Goal: Information Seeking & Learning: Learn about a topic

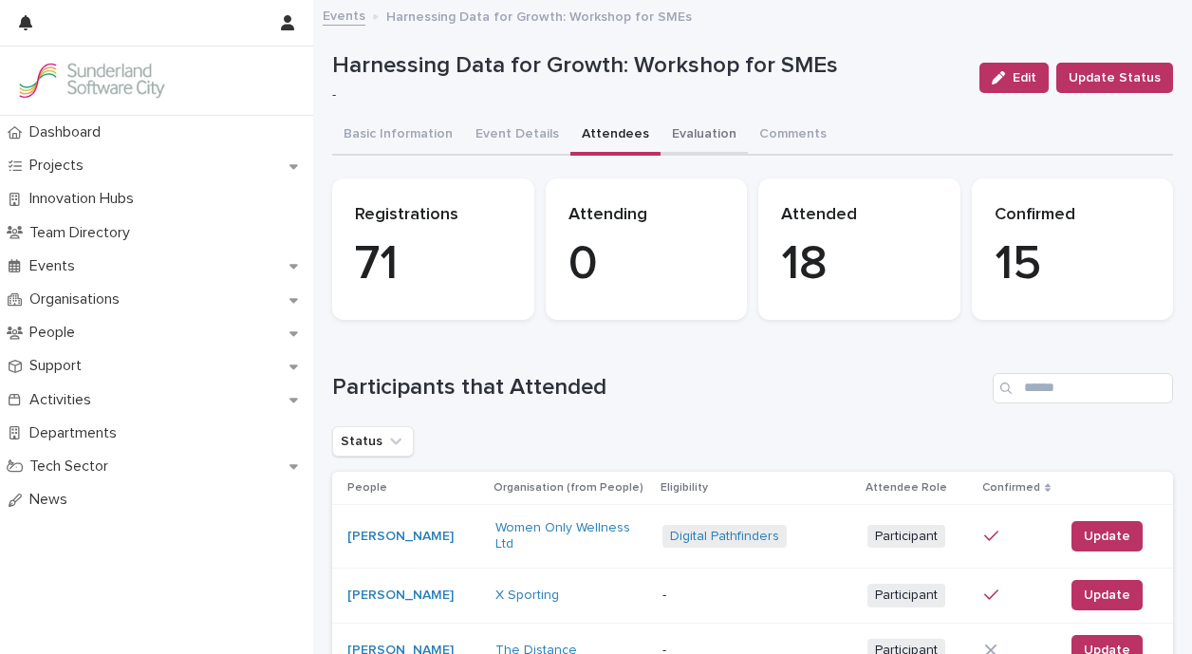
click at [688, 138] on button "Evaluation" at bounding box center [703, 136] width 87 height 40
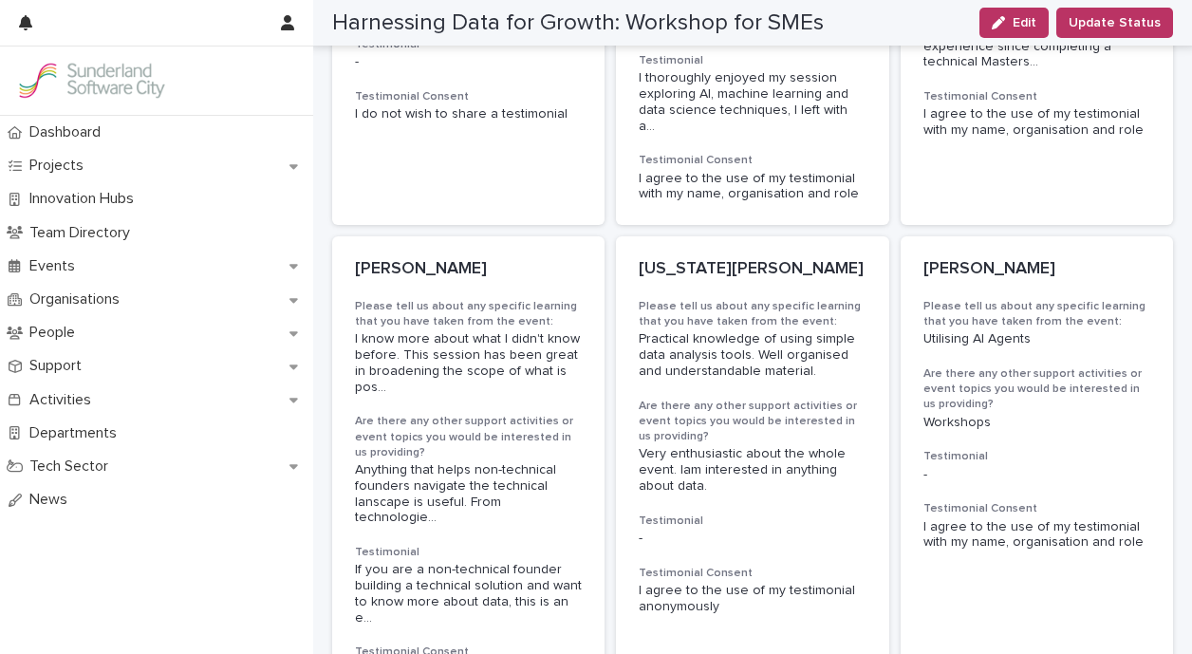
scroll to position [1946, 0]
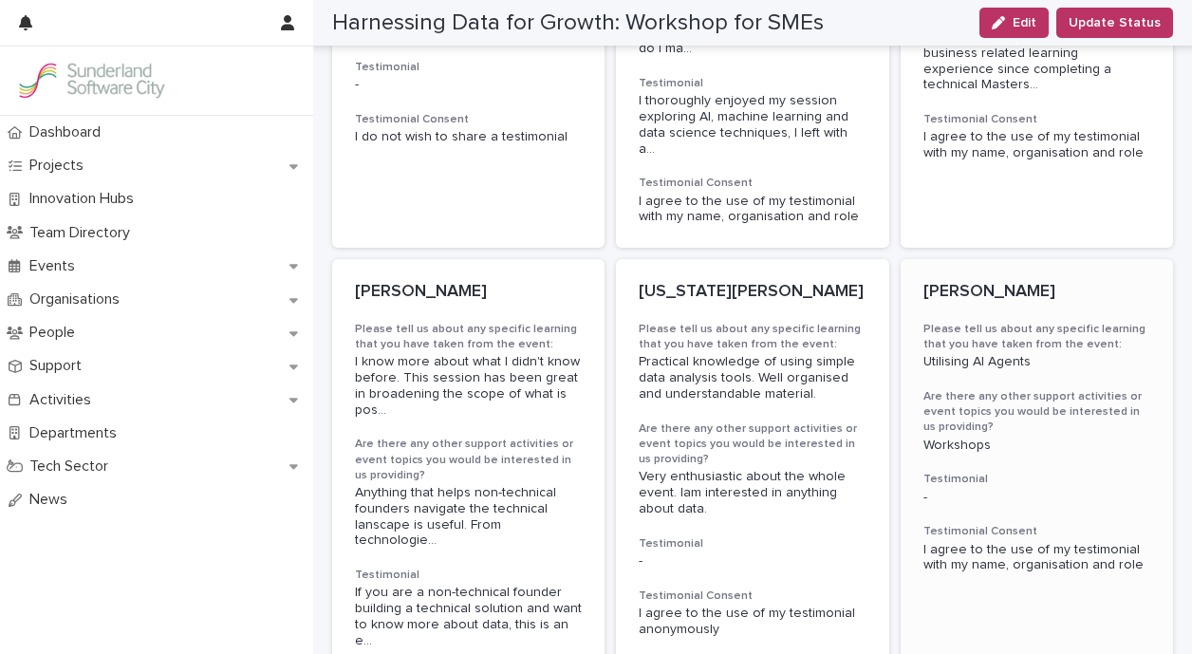
click at [961, 282] on p "[PERSON_NAME]" at bounding box center [1036, 292] width 227 height 21
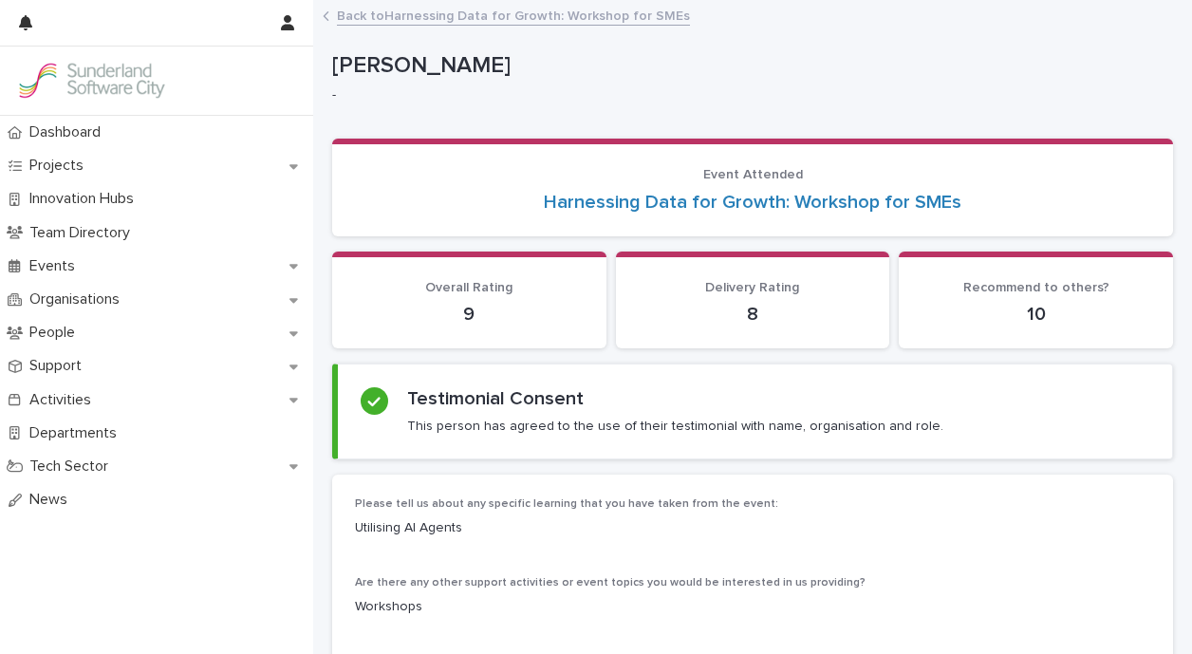
click at [379, 19] on link "Back to Harnessing Data for Growth: Workshop for SMEs" at bounding box center [513, 15] width 353 height 22
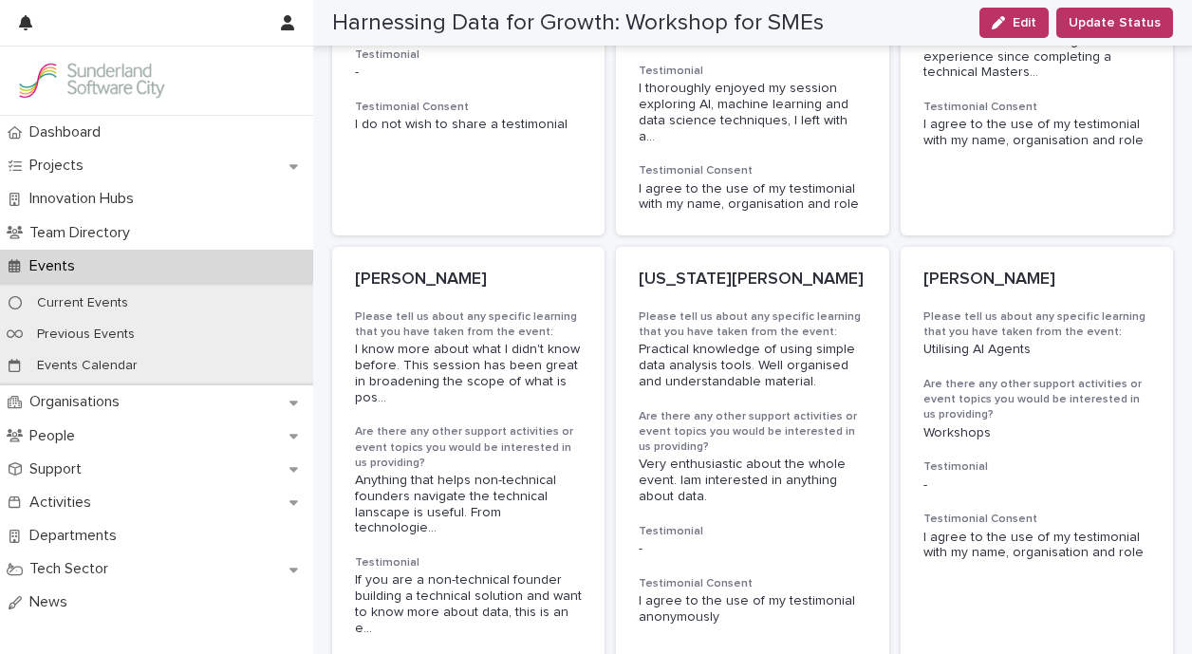
scroll to position [1960, 0]
click at [430, 269] on p "[PERSON_NAME]" at bounding box center [468, 279] width 227 height 21
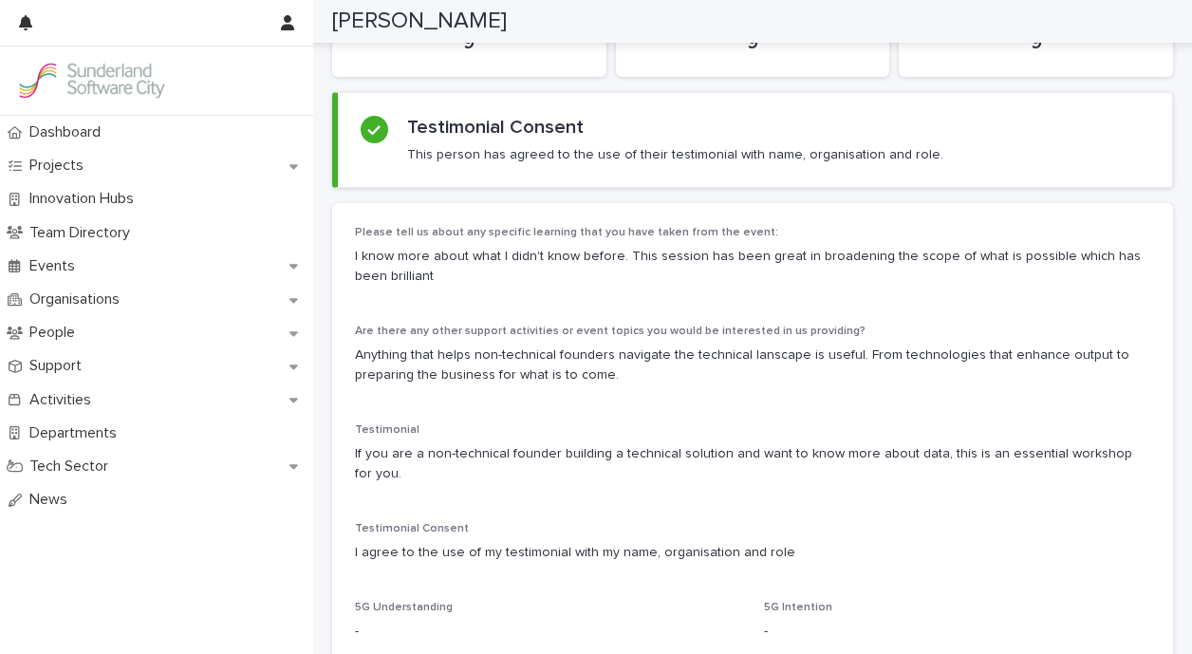
scroll to position [266, 0]
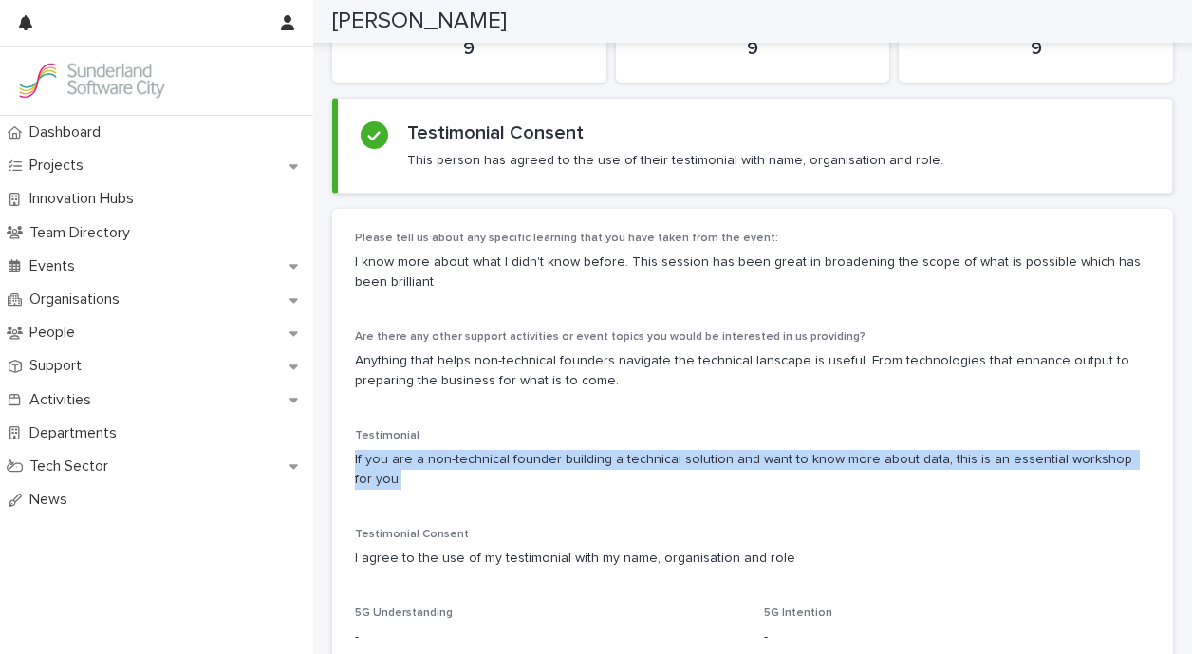
drag, startPoint x: 1147, startPoint y: 454, endPoint x: 344, endPoint y: 453, distance: 802.8
click at [344, 453] on div "Please tell us about any specific learning that you have taken from the event: …" at bounding box center [752, 487] width 841 height 556
copy p "If you are a non-technical founder building a technical solution and want to kn…"
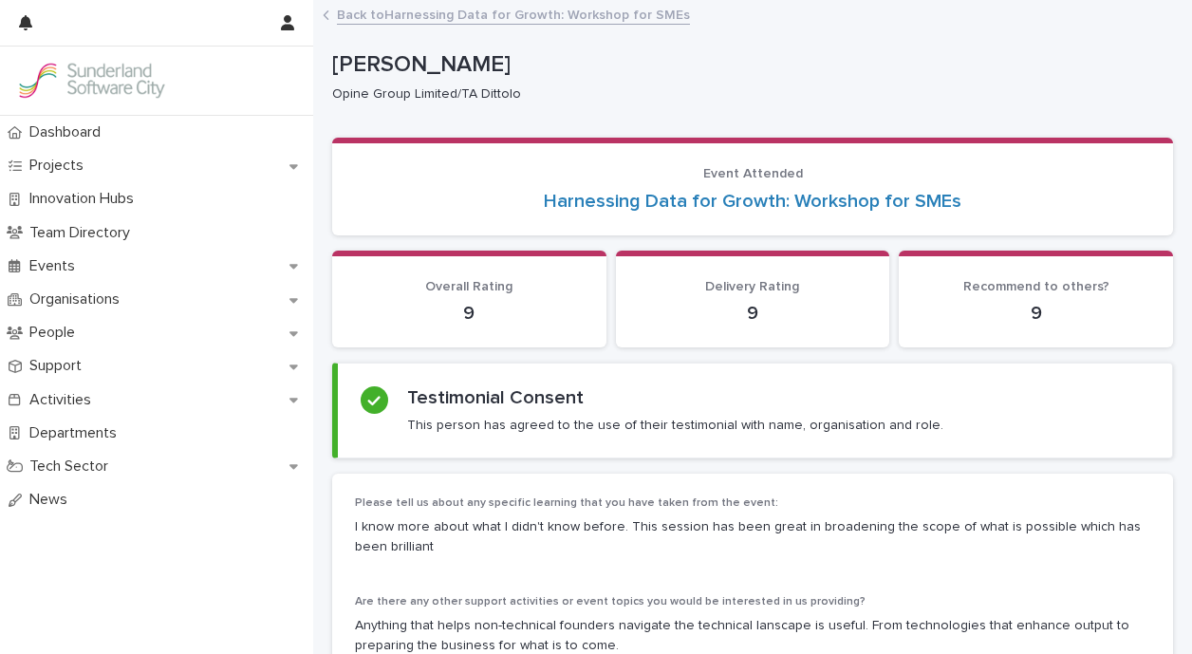
scroll to position [7, 0]
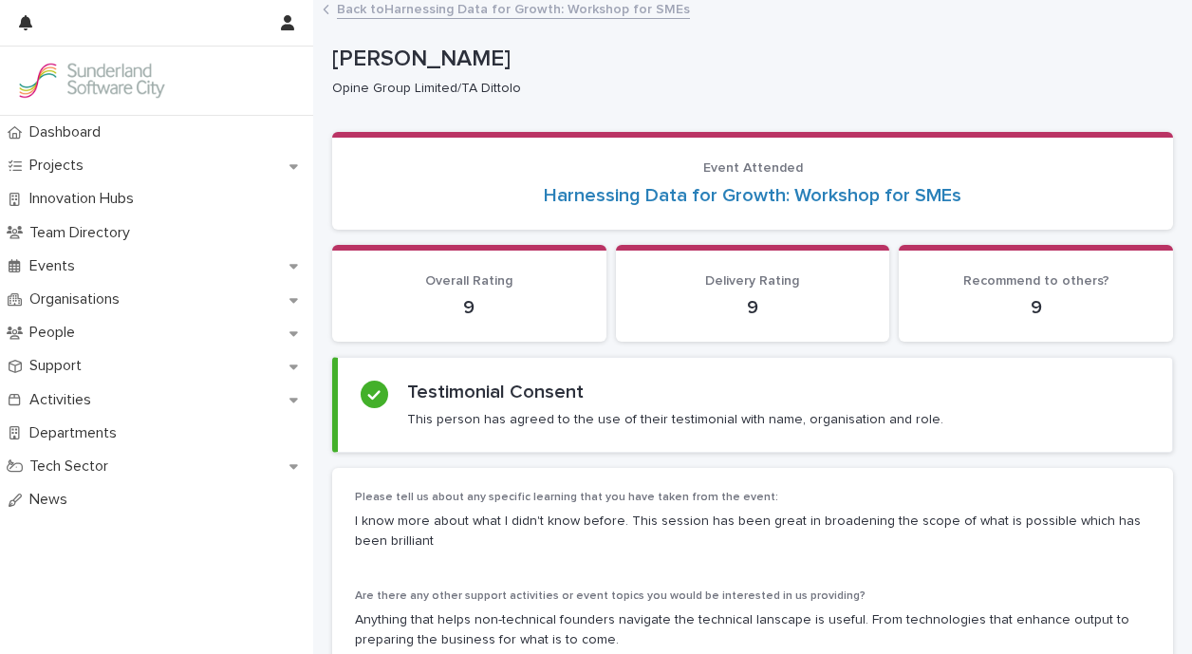
click at [413, 11] on link "Back to Harnessing Data for Growth: Workshop for SMEs" at bounding box center [513, 8] width 353 height 22
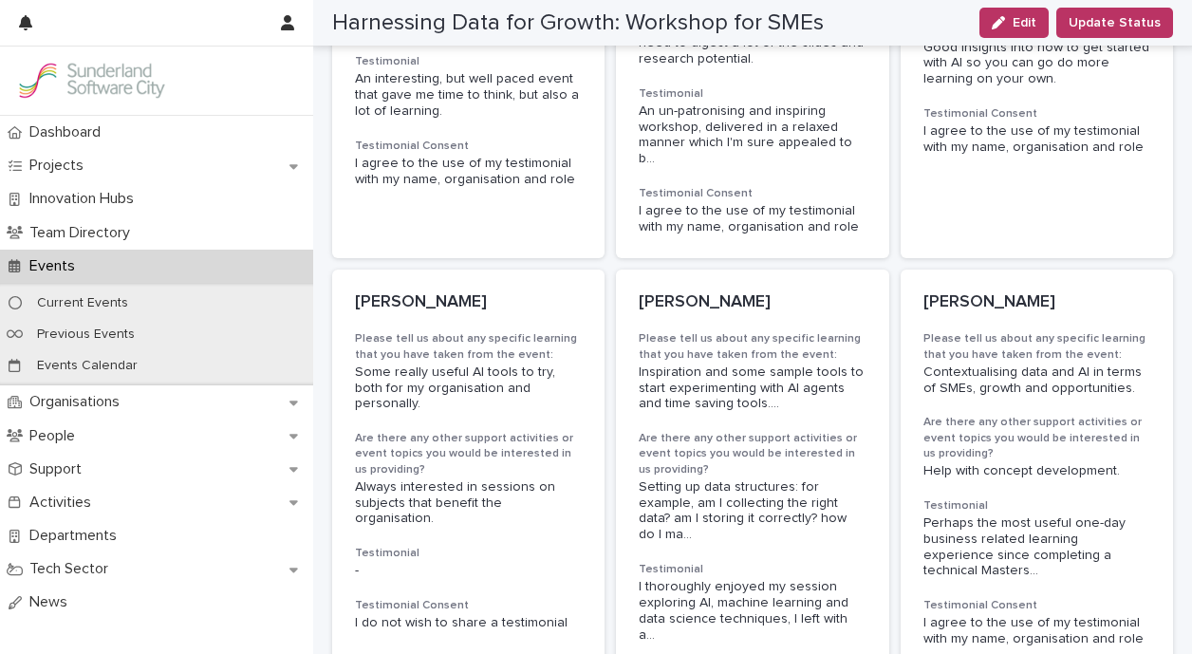
scroll to position [1461, 0]
click at [970, 291] on p "[PERSON_NAME]" at bounding box center [1036, 301] width 227 height 21
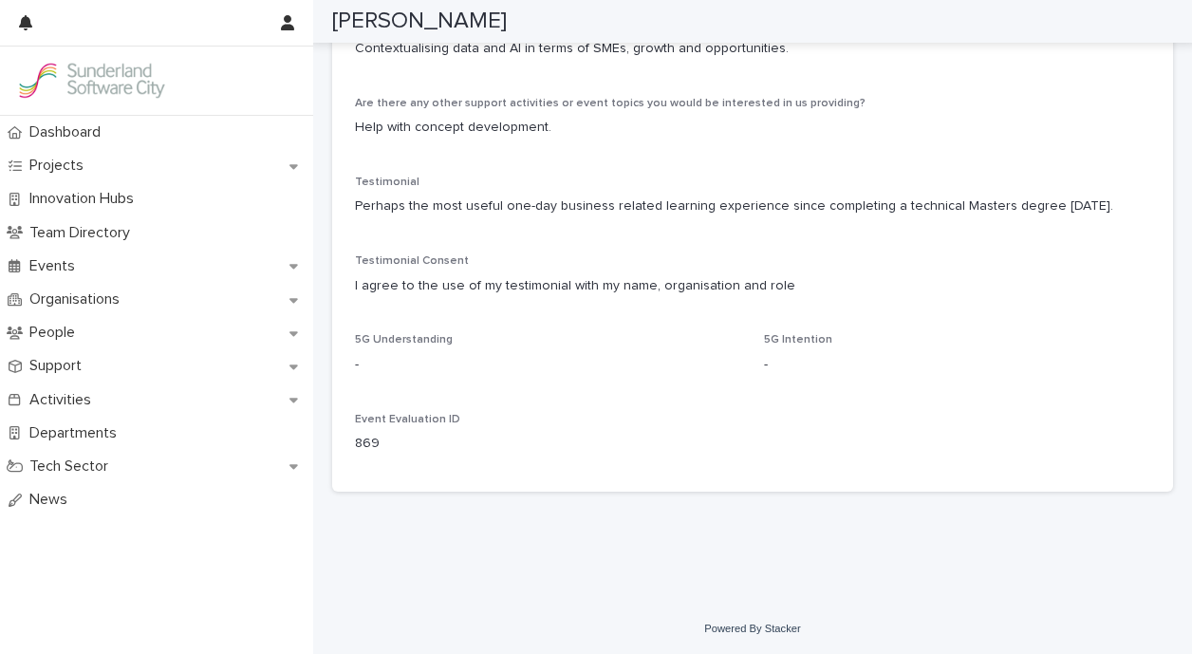
scroll to position [375, 0]
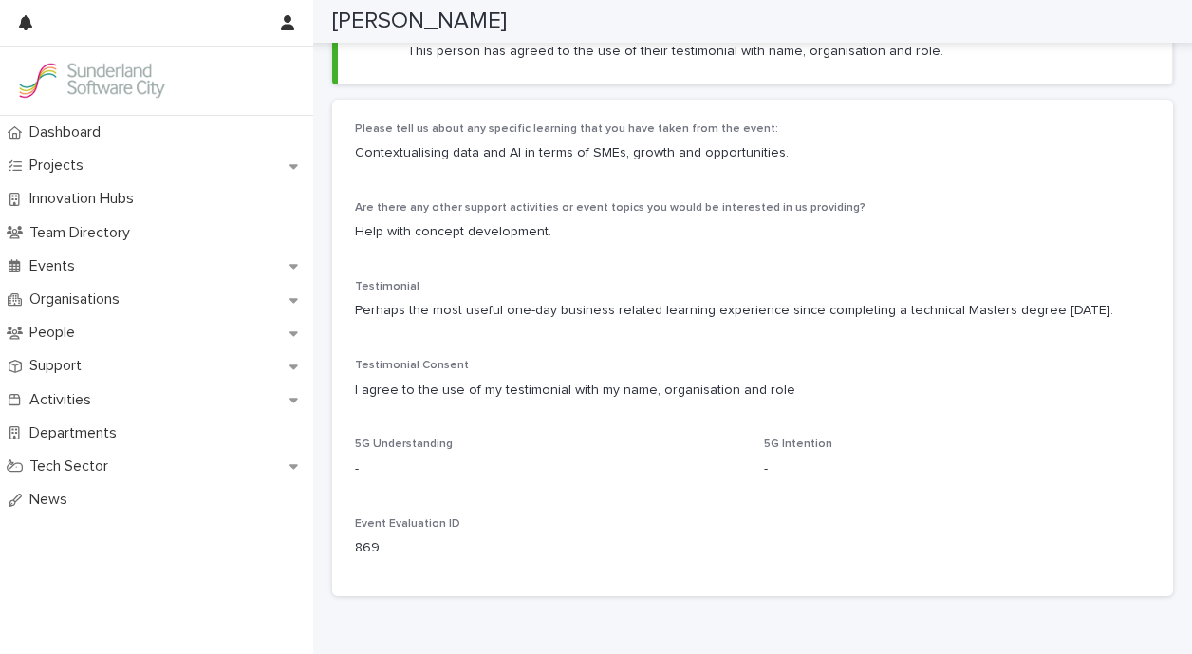
drag, startPoint x: 1138, startPoint y: 310, endPoint x: 349, endPoint y: 313, distance: 788.6
click at [349, 313] on div "Please tell us about any specific learning that you have taken from the event: …" at bounding box center [752, 348] width 841 height 496
copy p "Perhaps the most useful one-day business related learning experience since comp…"
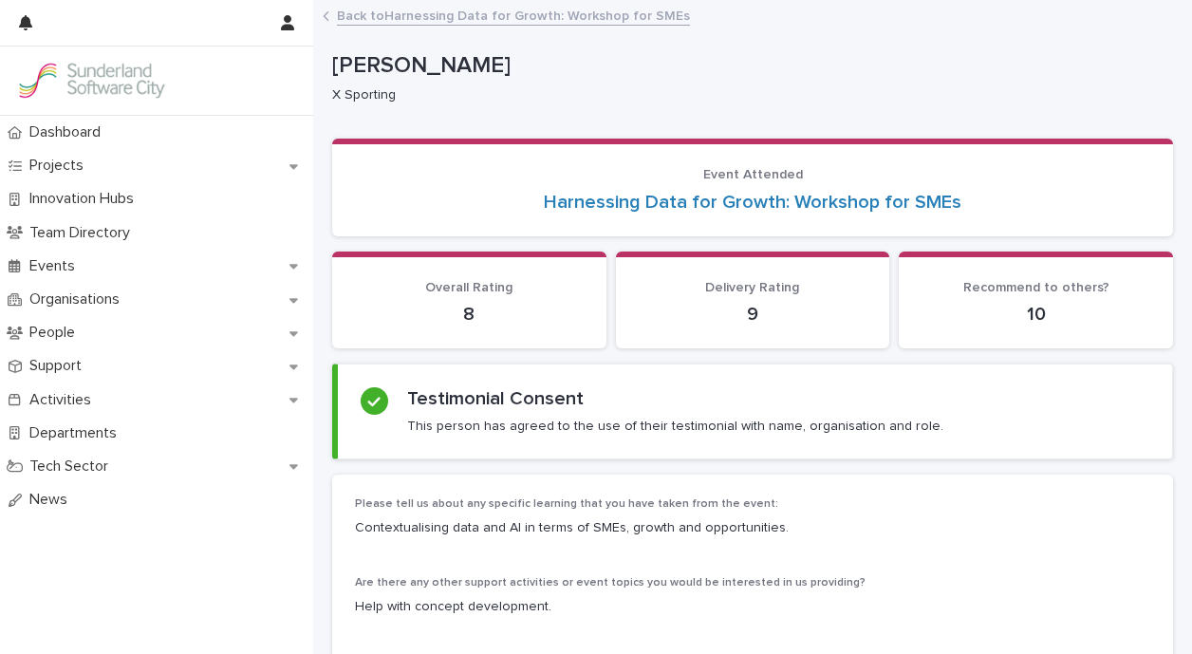
scroll to position [6, 0]
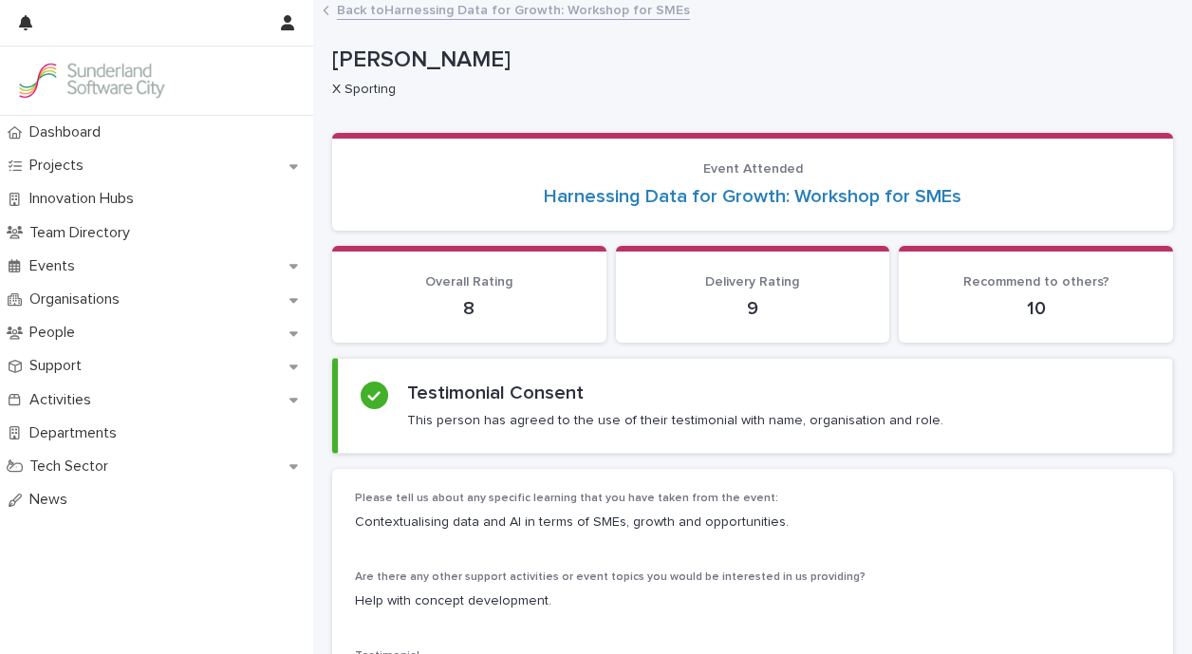
click at [424, 9] on link "Back to Harnessing Data for Growth: Workshop for SMEs" at bounding box center [513, 9] width 353 height 22
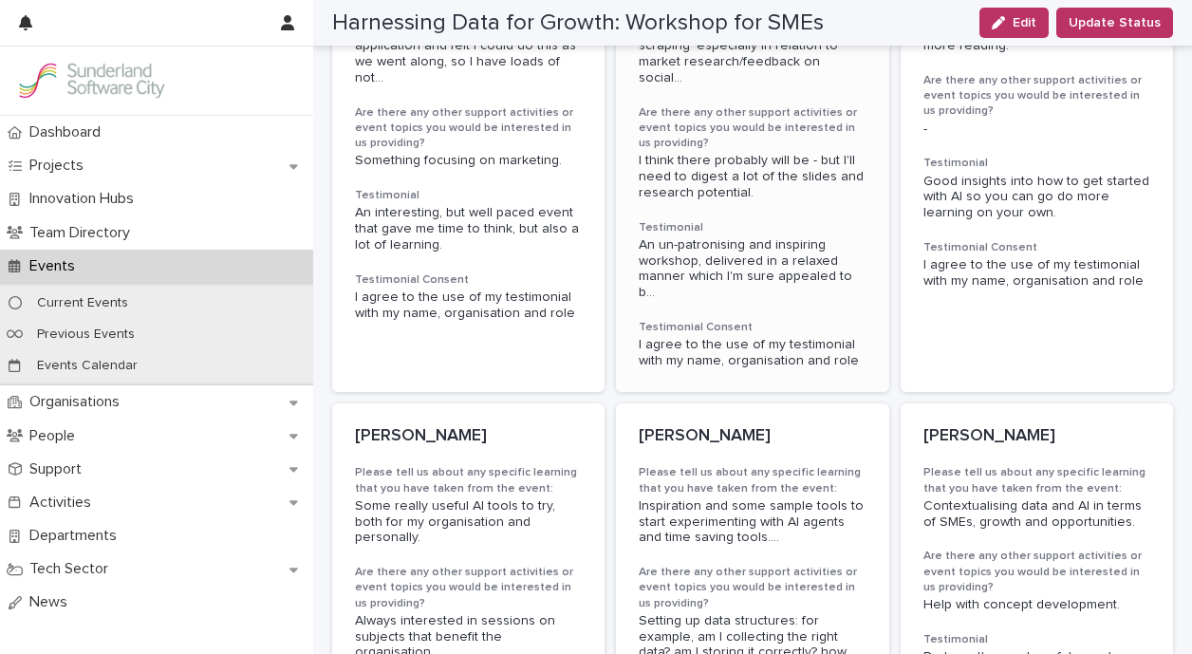
scroll to position [1349, 0]
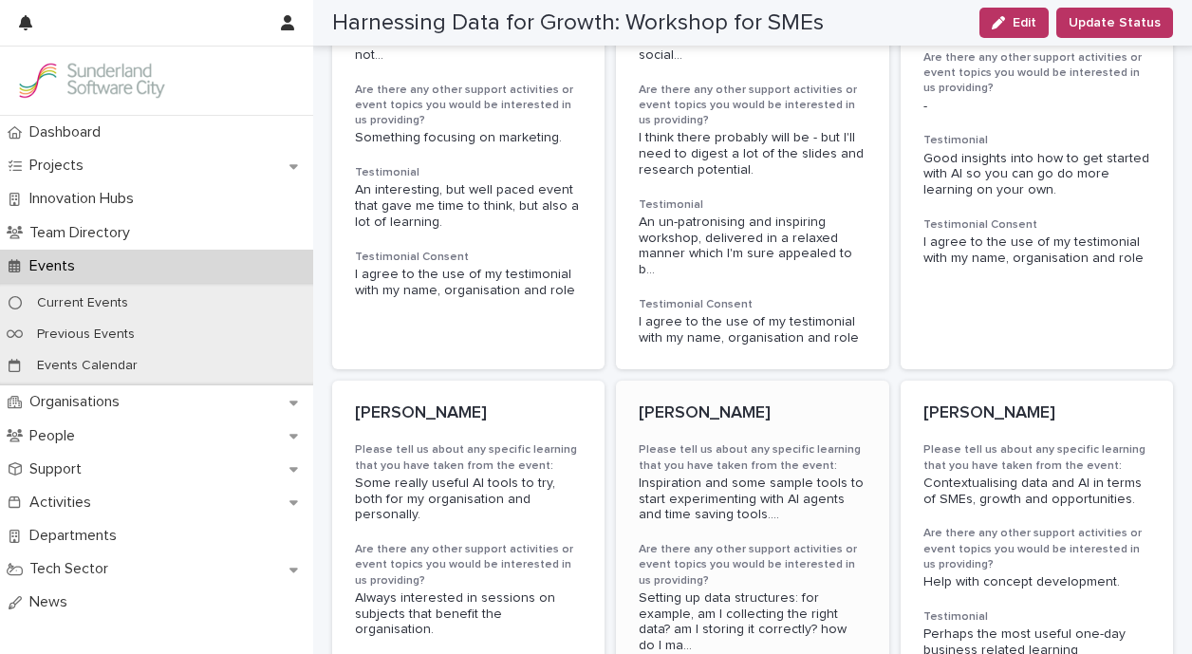
click at [689, 403] on p "[PERSON_NAME]" at bounding box center [752, 413] width 227 height 21
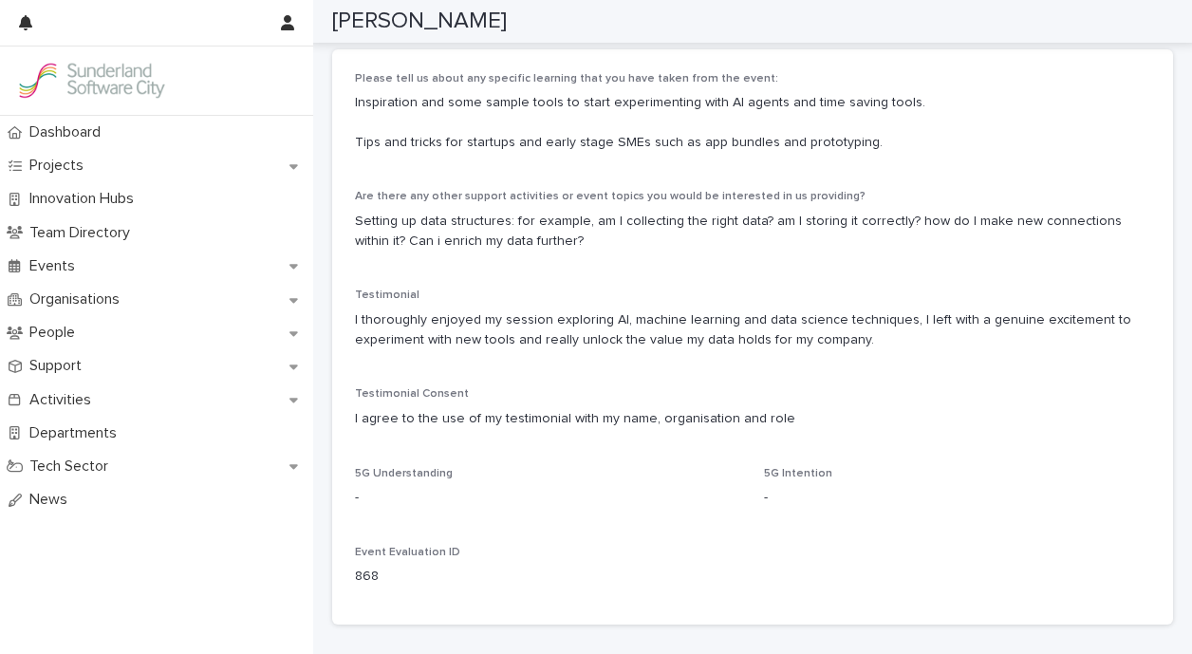
scroll to position [421, 0]
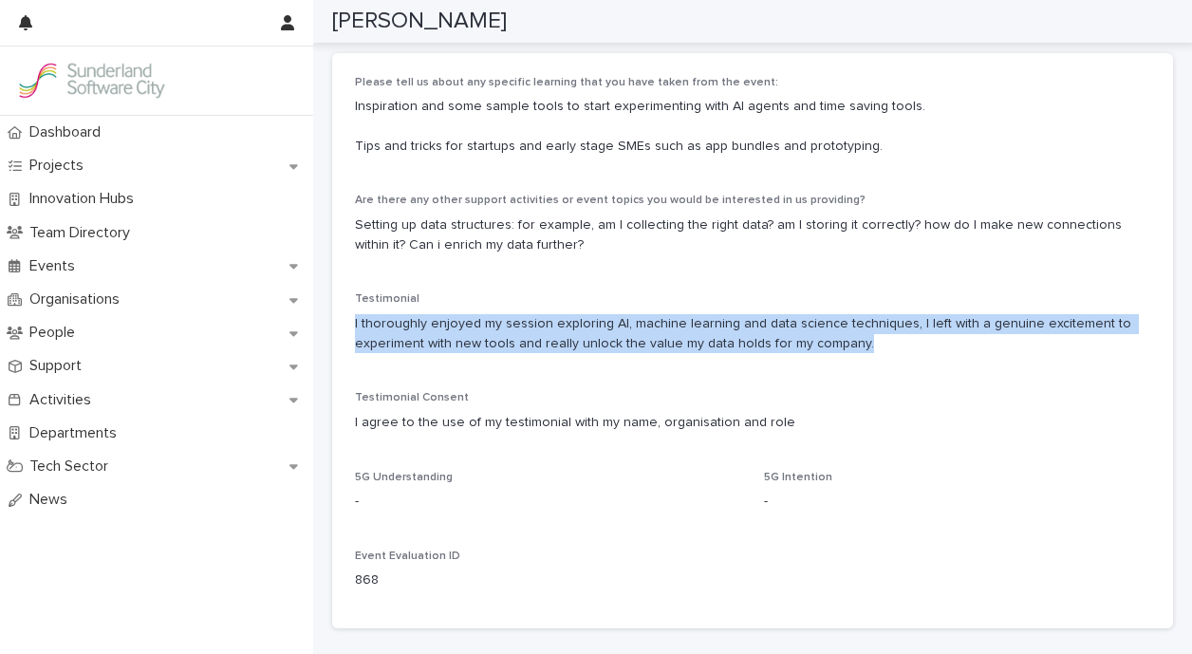
drag, startPoint x: 849, startPoint y: 345, endPoint x: 335, endPoint y: 327, distance: 514.6
click at [335, 327] on div "Please tell us about any specific learning that you have taken from the event: …" at bounding box center [752, 340] width 841 height 575
copy p "I thoroughly enjoyed my session exploring AI, machine learning and data science…"
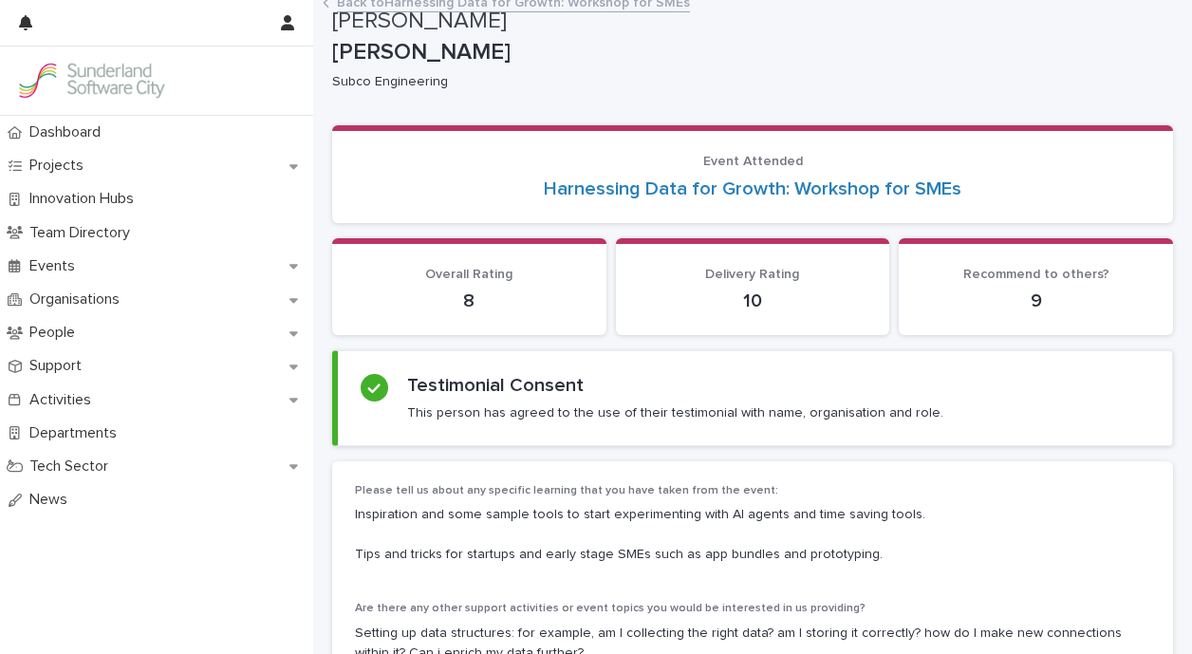
scroll to position [0, 0]
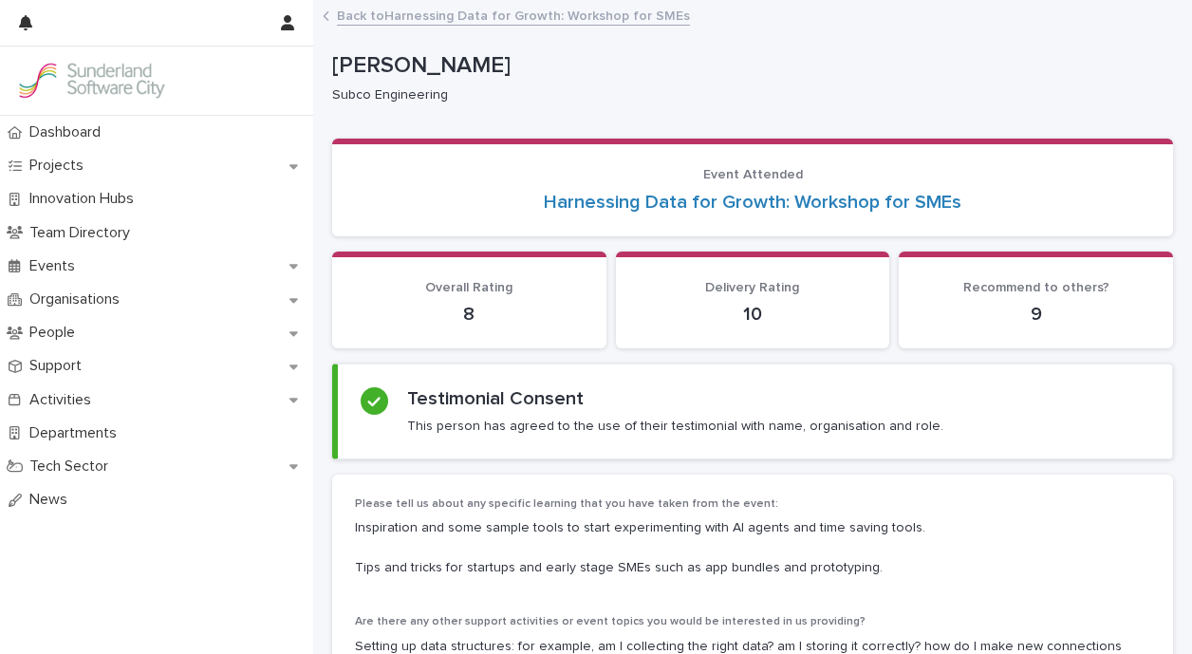
click at [551, 17] on link "Back to Harnessing Data for Growth: Workshop for SMEs" at bounding box center [513, 15] width 353 height 22
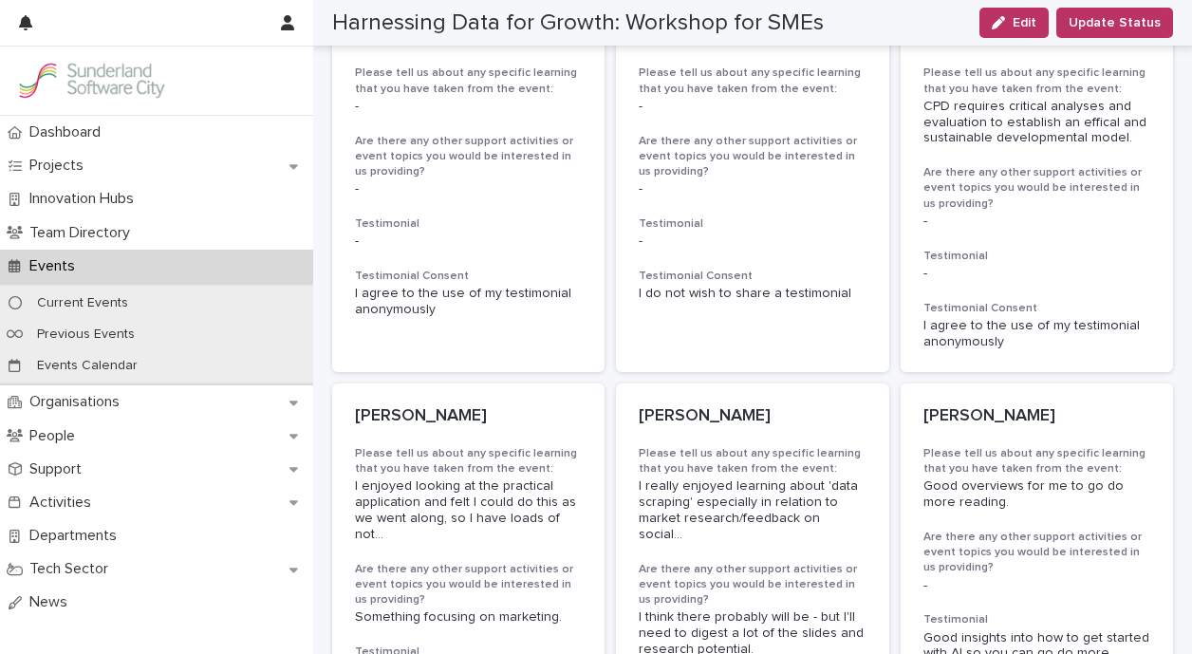
scroll to position [874, 0]
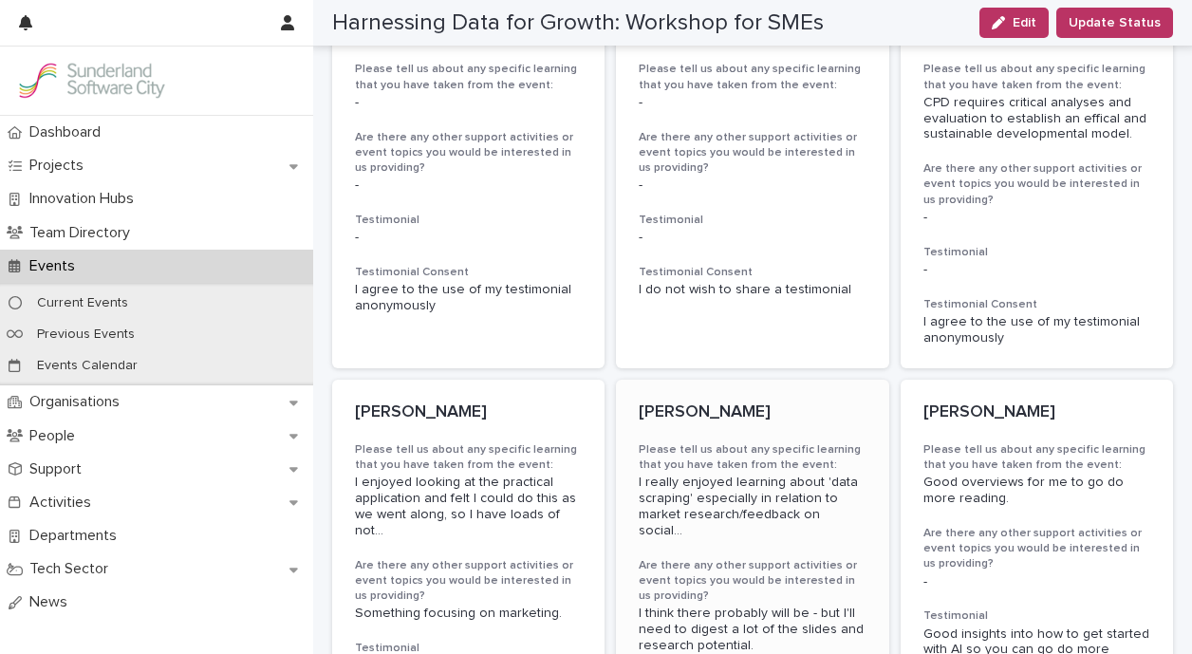
click at [696, 402] on p "[PERSON_NAME]" at bounding box center [752, 412] width 227 height 21
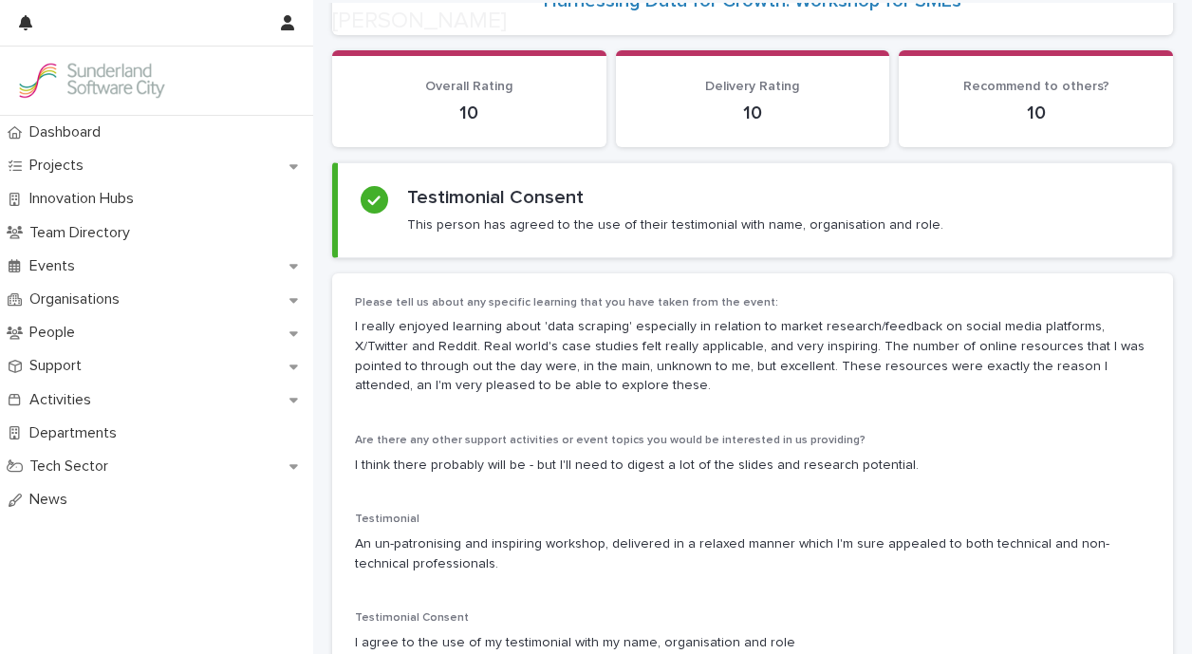
scroll to position [206, 0]
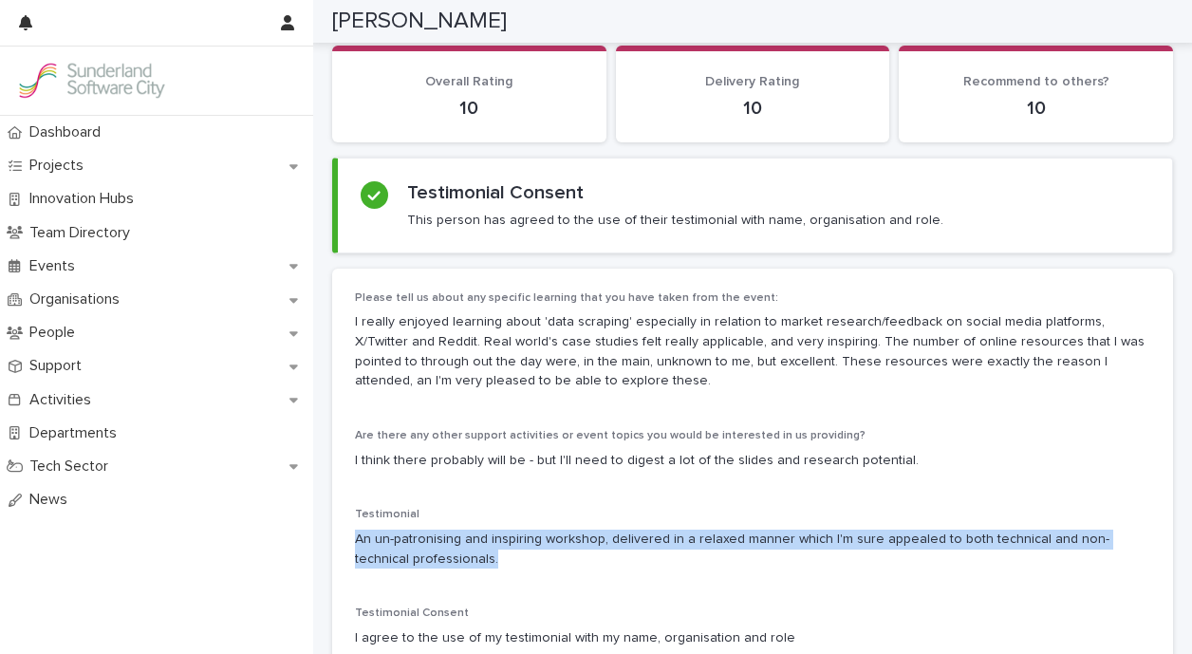
drag, startPoint x: 457, startPoint y: 567, endPoint x: 347, endPoint y: 542, distance: 113.0
click at [347, 542] on div "Please tell us about any specific learning that you have taken from the event: …" at bounding box center [752, 556] width 841 height 575
copy p "An un-patronising and inspiring workshop, delivered in a relaxed manner which I…"
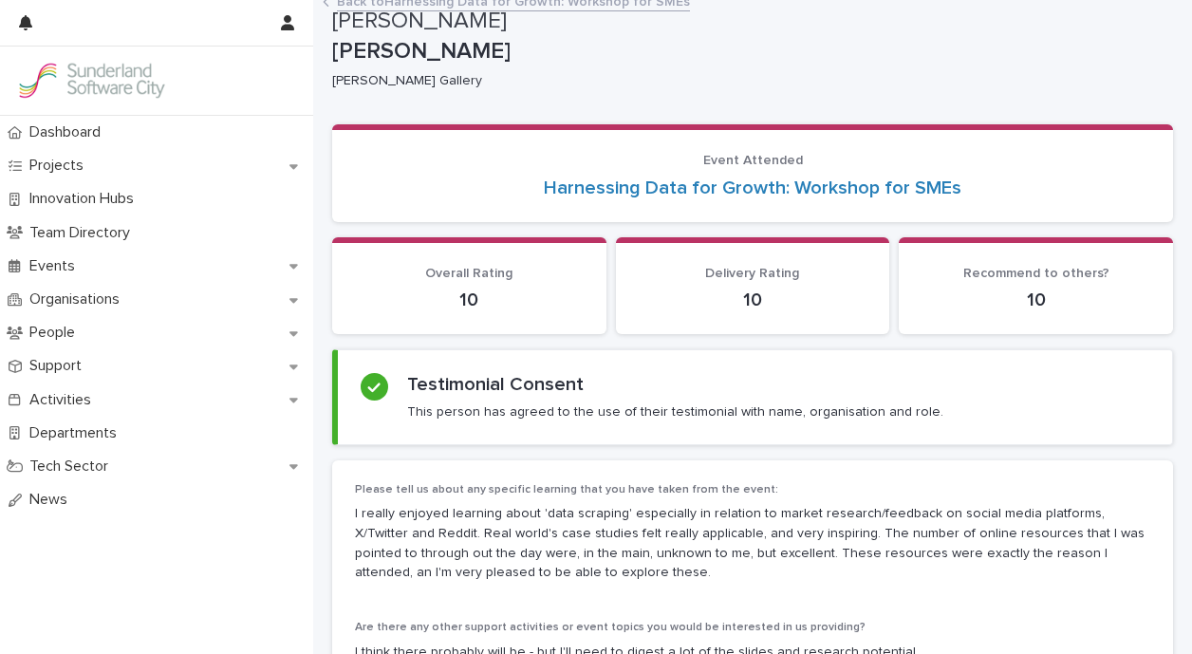
scroll to position [0, 0]
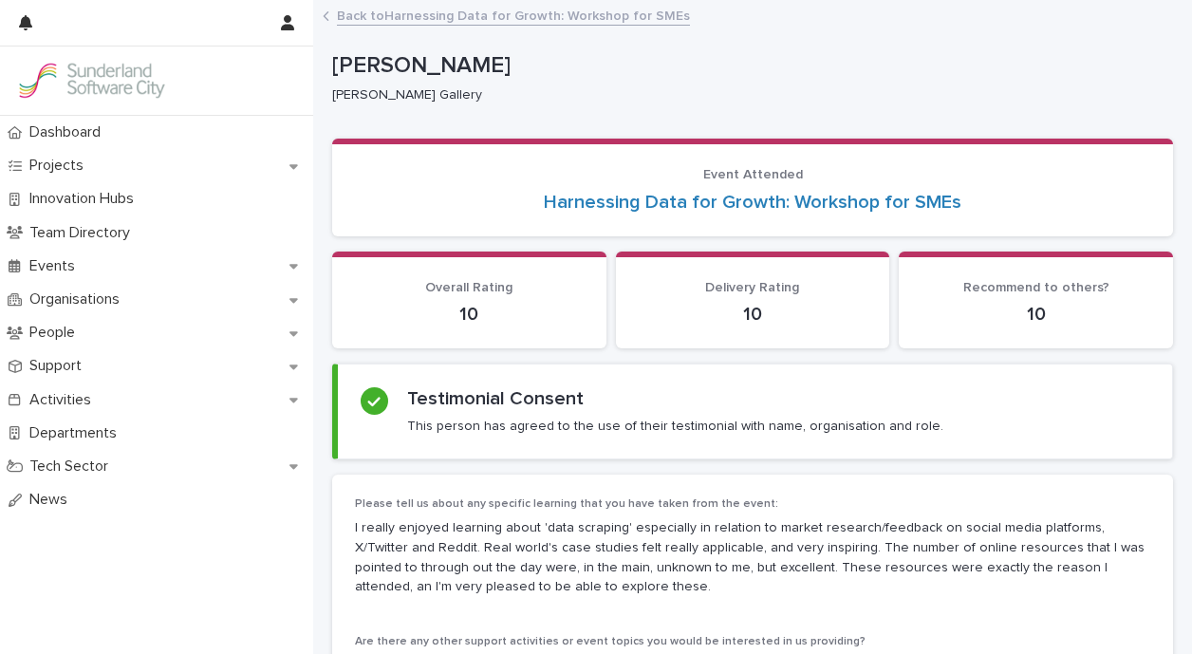
click at [438, 16] on link "Back to Harnessing Data for Growth: Workshop for SMEs" at bounding box center [513, 15] width 353 height 22
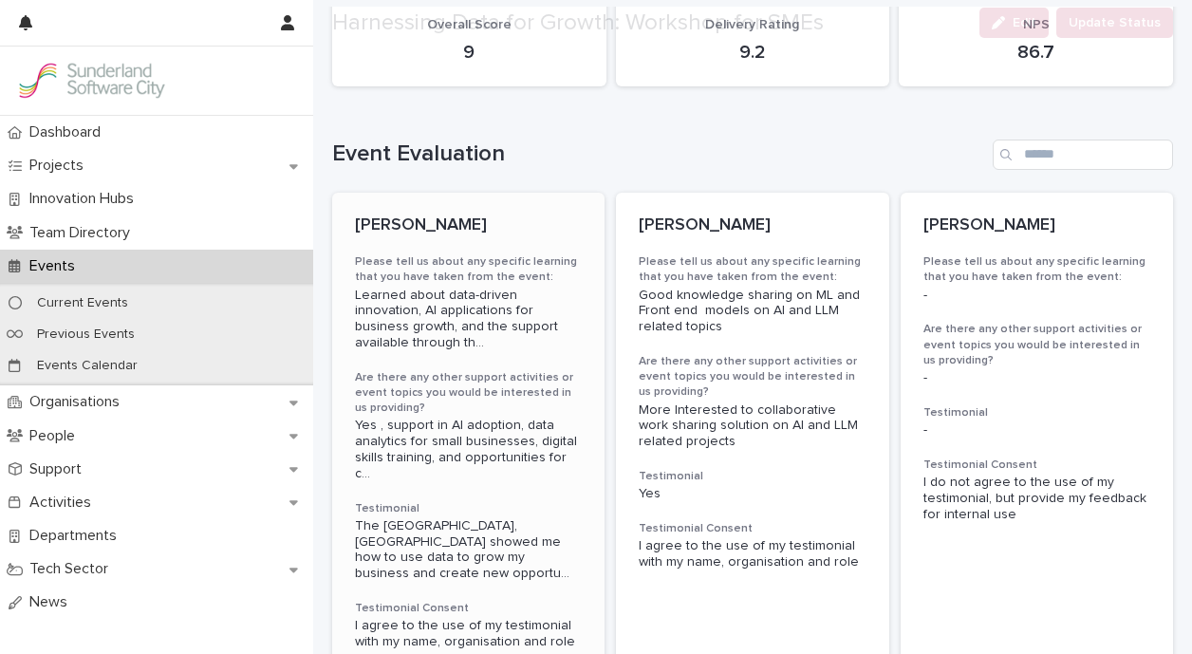
scroll to position [264, 0]
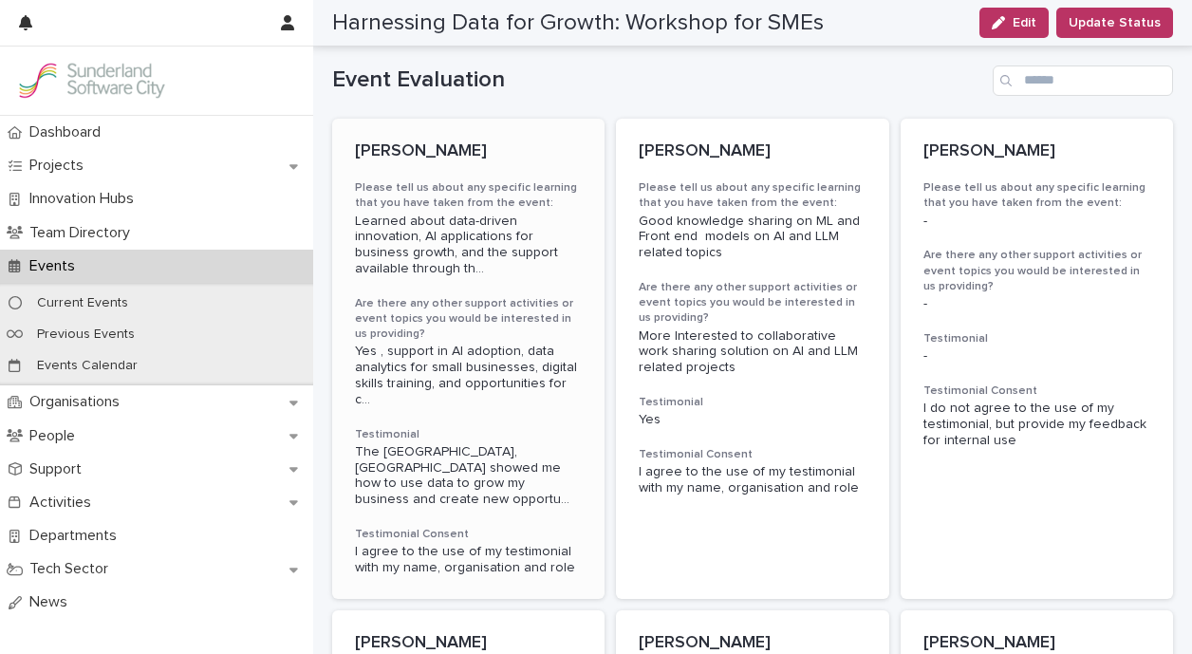
click at [465, 150] on p "[PERSON_NAME]" at bounding box center [468, 151] width 227 height 21
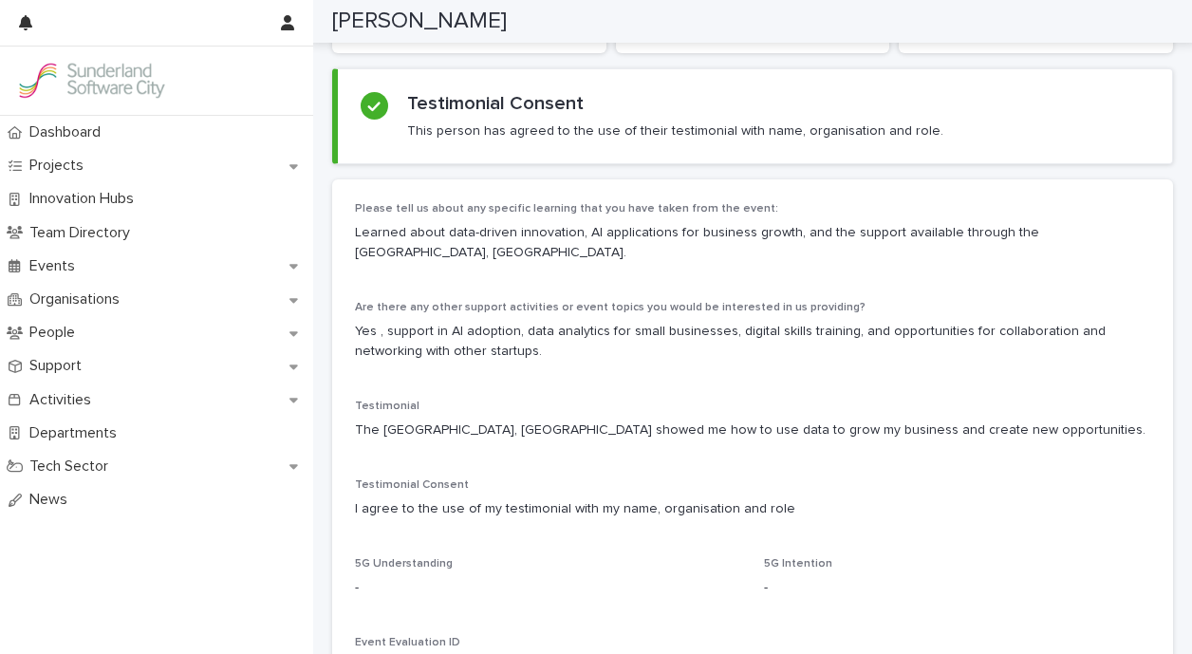
scroll to position [297, 0]
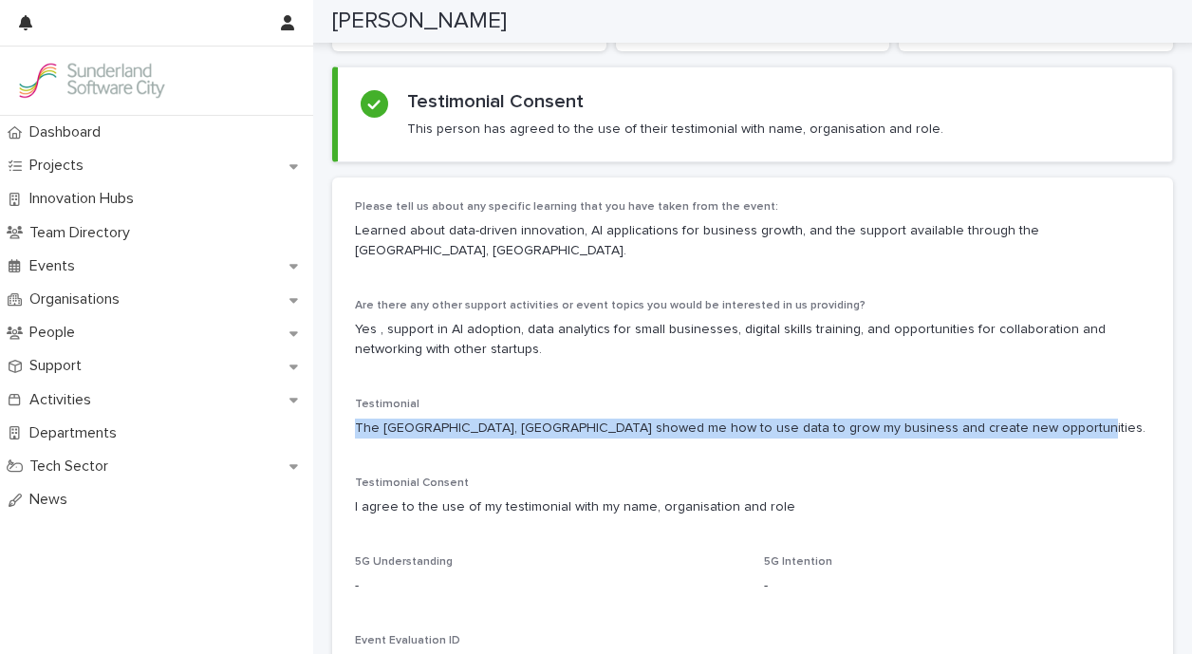
drag, startPoint x: 1037, startPoint y: 427, endPoint x: 337, endPoint y: 431, distance: 700.3
click at [337, 431] on div "Please tell us about any specific learning that you have taken from the event: …" at bounding box center [752, 445] width 841 height 536
copy p "The [GEOGRAPHIC_DATA], [GEOGRAPHIC_DATA] showed me how to use data to grow my b…"
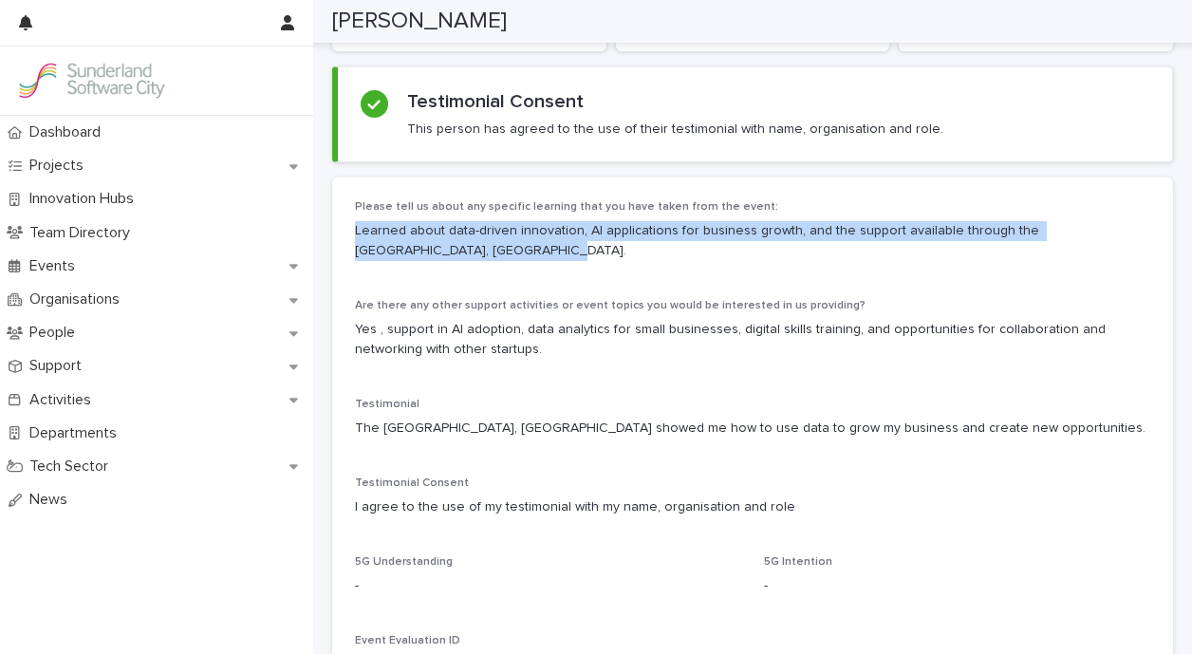
drag, startPoint x: 449, startPoint y: 246, endPoint x: 345, endPoint y: 231, distance: 104.5
click at [345, 231] on div "Please tell us about any specific learning that you have taken from the event: …" at bounding box center [752, 445] width 841 height 536
copy p "Learned about data-driven innovation, AI applications for business growth, and …"
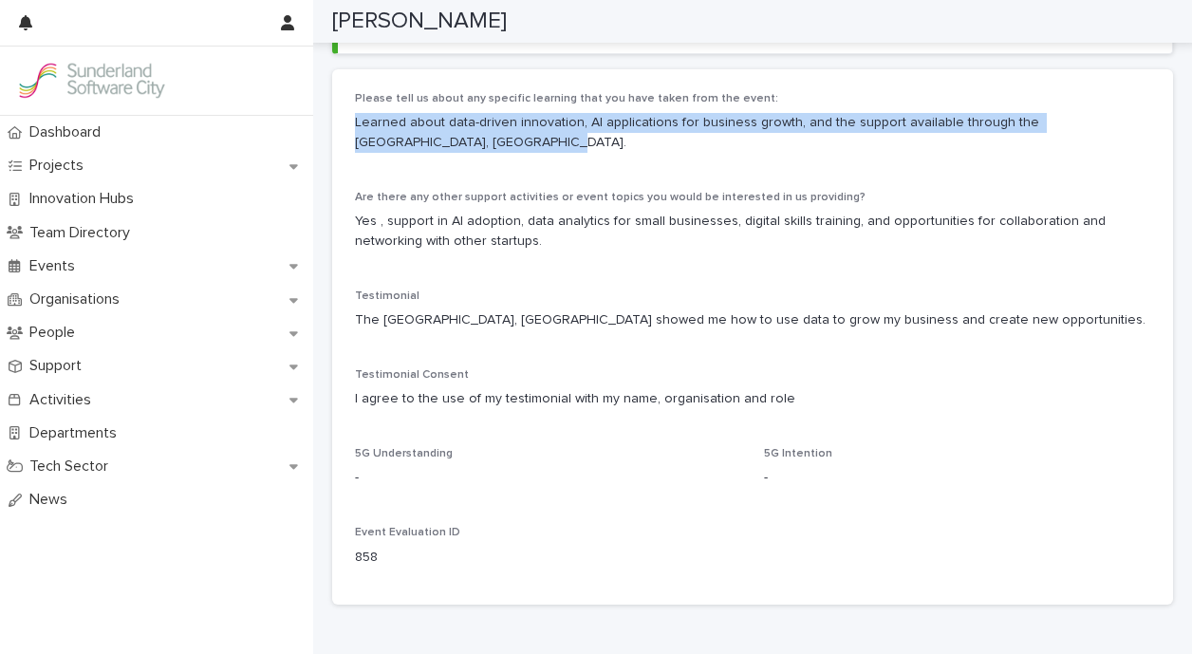
scroll to position [0, 0]
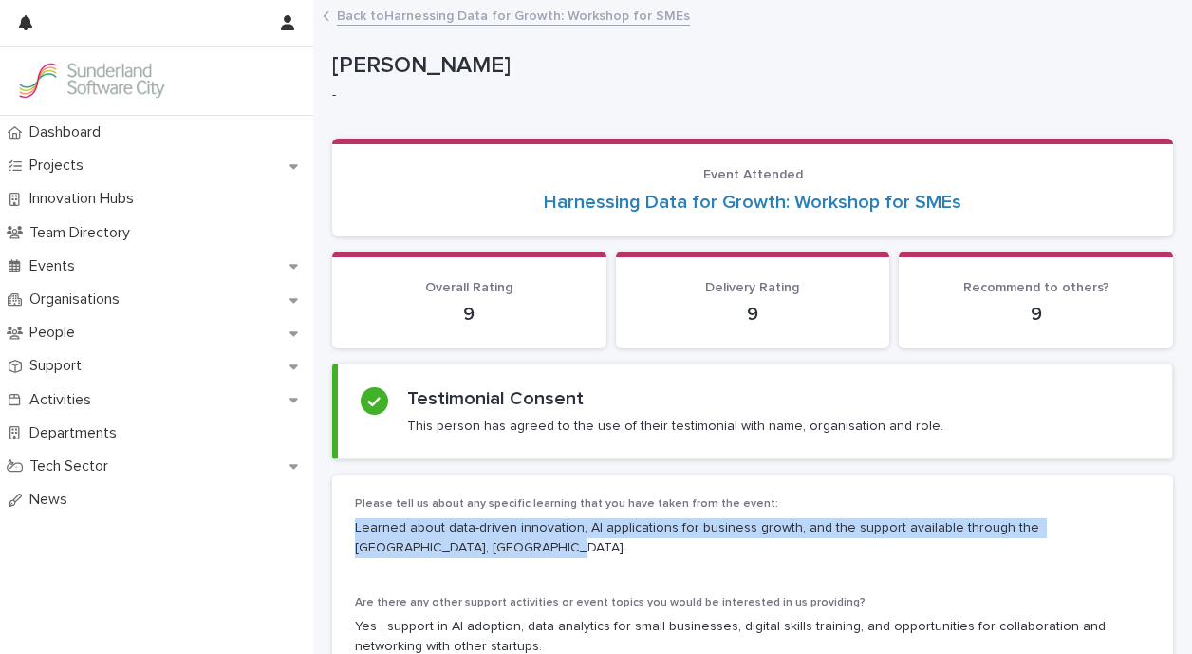
click at [415, 24] on link "Back to Harnessing Data for Growth: Workshop for SMEs" at bounding box center [513, 15] width 353 height 22
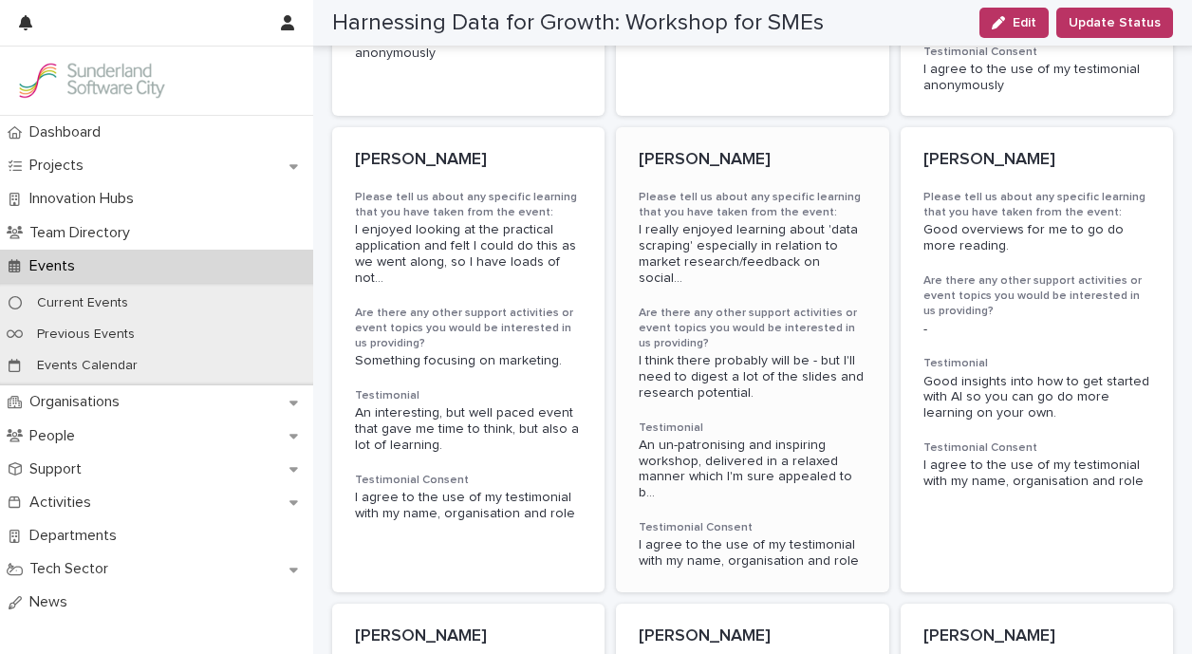
scroll to position [1125, 0]
click at [399, 151] on p "[PERSON_NAME]" at bounding box center [468, 161] width 227 height 21
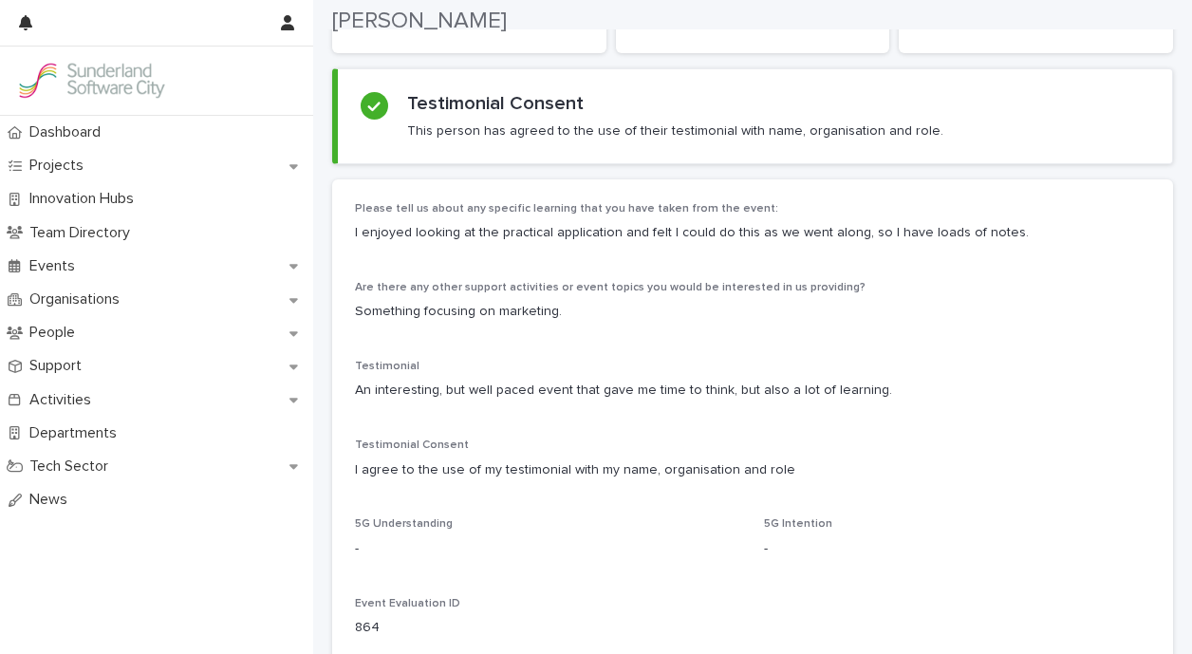
scroll to position [296, 0]
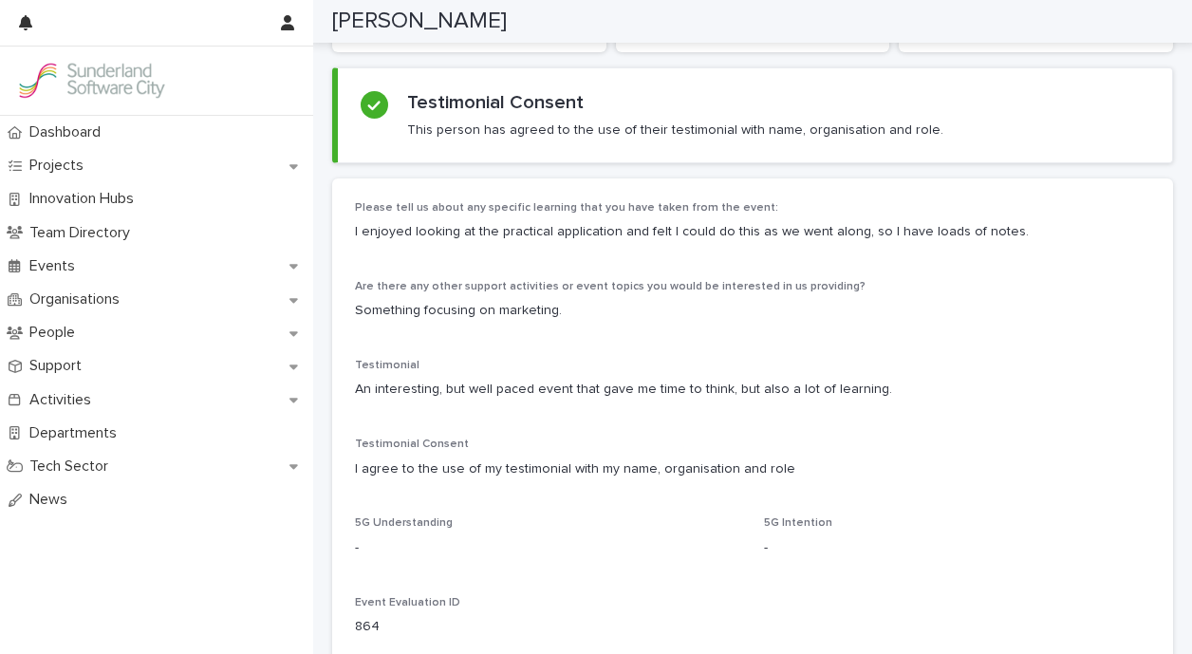
drag, startPoint x: 872, startPoint y: 388, endPoint x: 336, endPoint y: 390, distance: 536.1
click at [336, 390] on div "Please tell us about any specific learning that you have taken from the event: …" at bounding box center [752, 426] width 841 height 496
copy p "An interesting, but well paced event that gave me time to think, but also a lot…"
drag, startPoint x: 1002, startPoint y: 229, endPoint x: 346, endPoint y: 224, distance: 655.7
click at [346, 224] on div "Please tell us about any specific learning that you have taken from the event: …" at bounding box center [752, 426] width 841 height 496
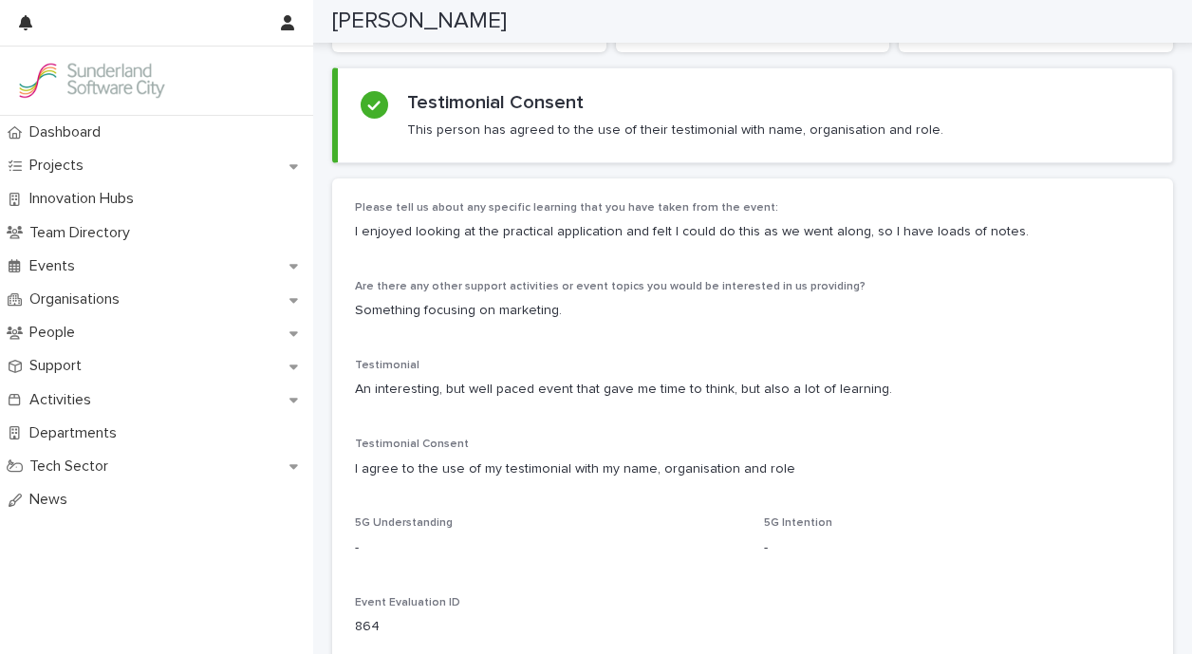
copy p "I enjoyed looking at the practical application and felt I could do this as we w…"
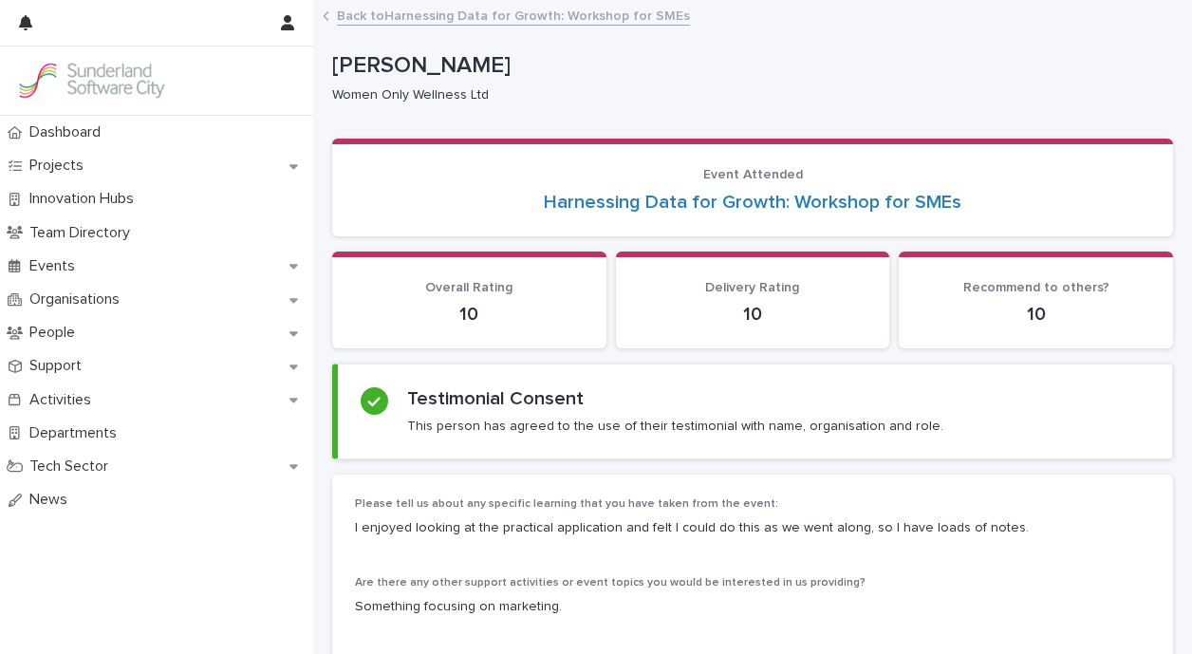
click at [498, 14] on link "Back to Harnessing Data for Growth: Workshop for SMEs" at bounding box center [513, 15] width 353 height 22
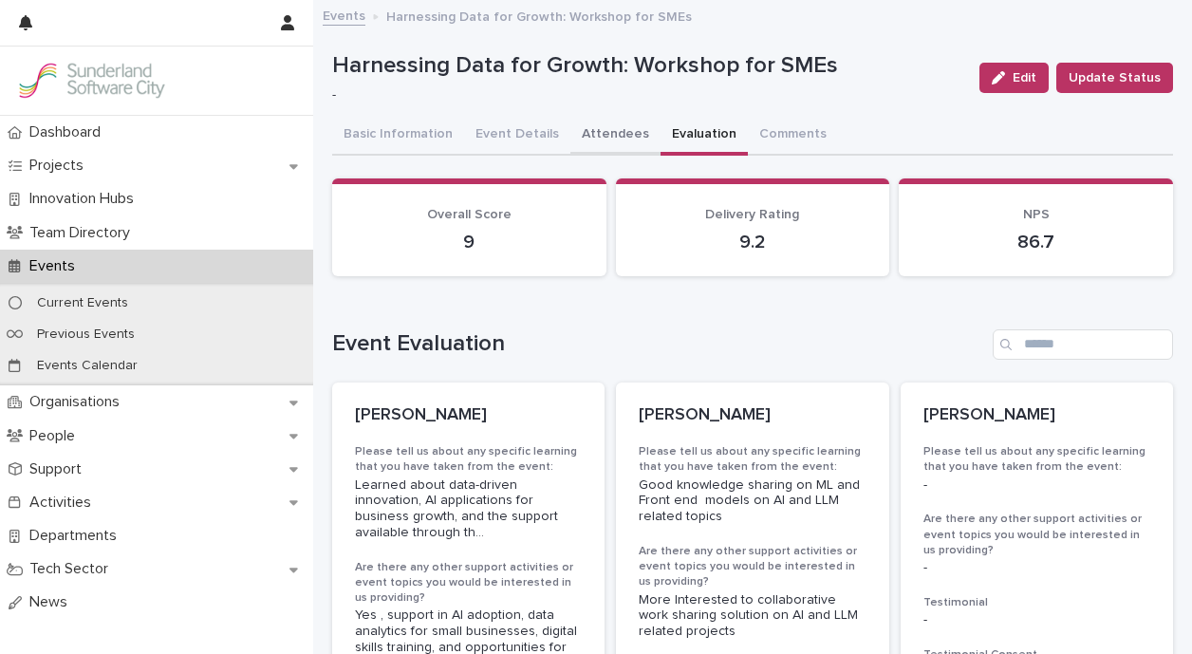
click at [592, 132] on button "Attendees" at bounding box center [615, 136] width 90 height 40
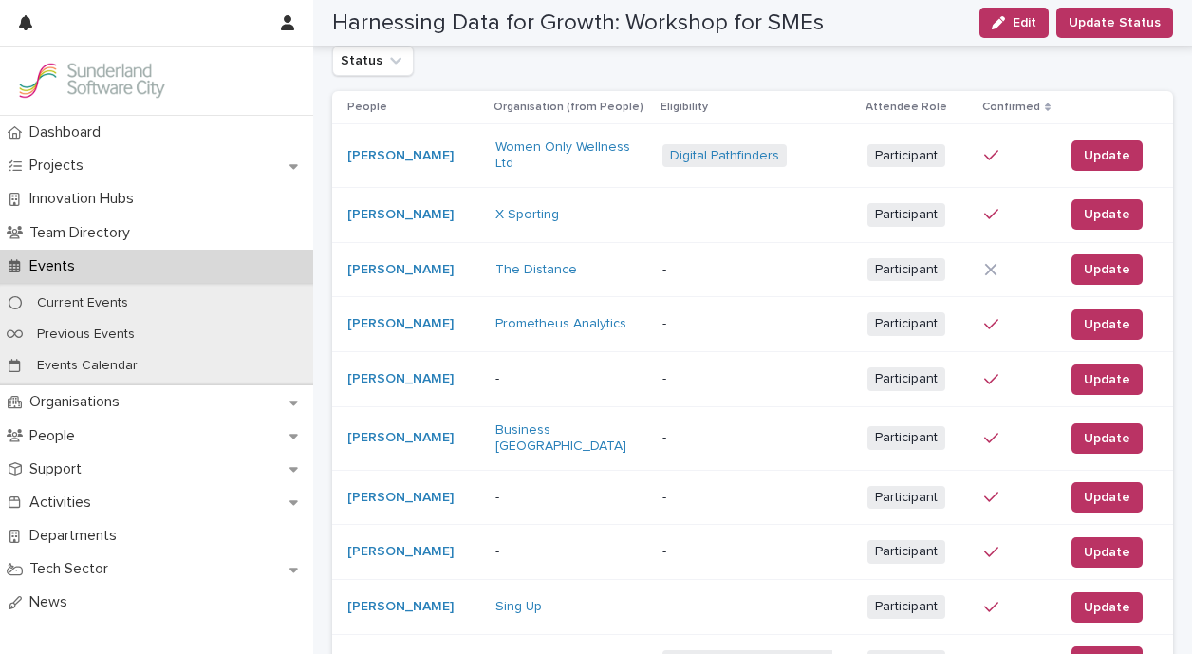
scroll to position [382, 0]
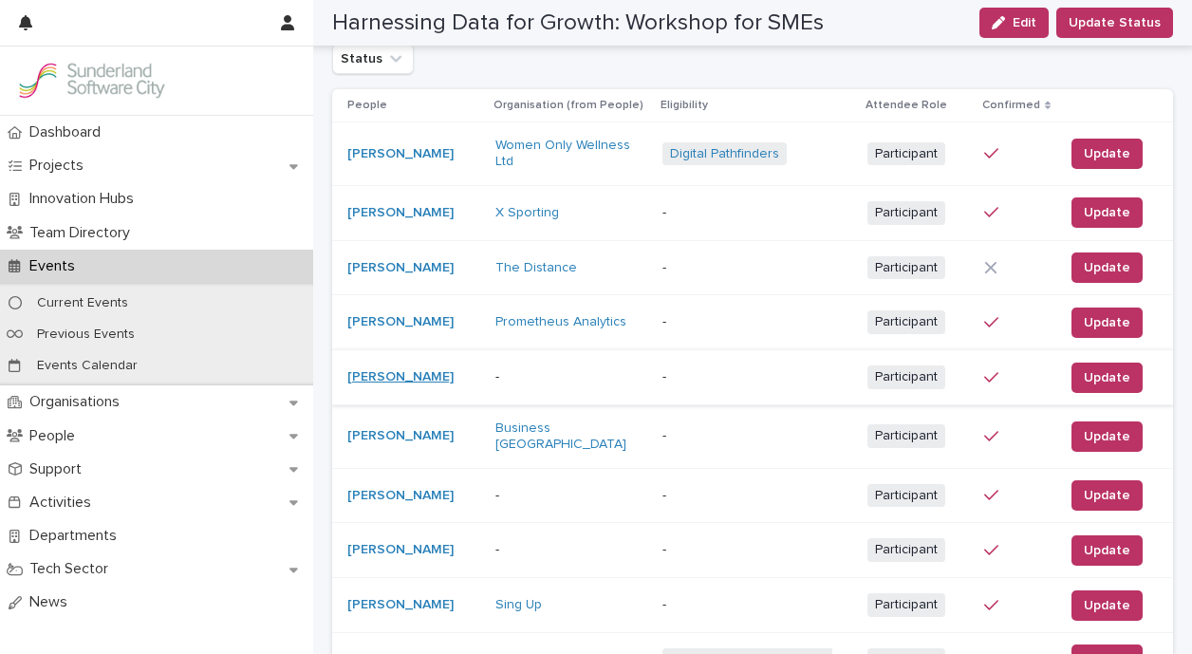
click at [394, 369] on link "[PERSON_NAME]" at bounding box center [400, 377] width 106 height 16
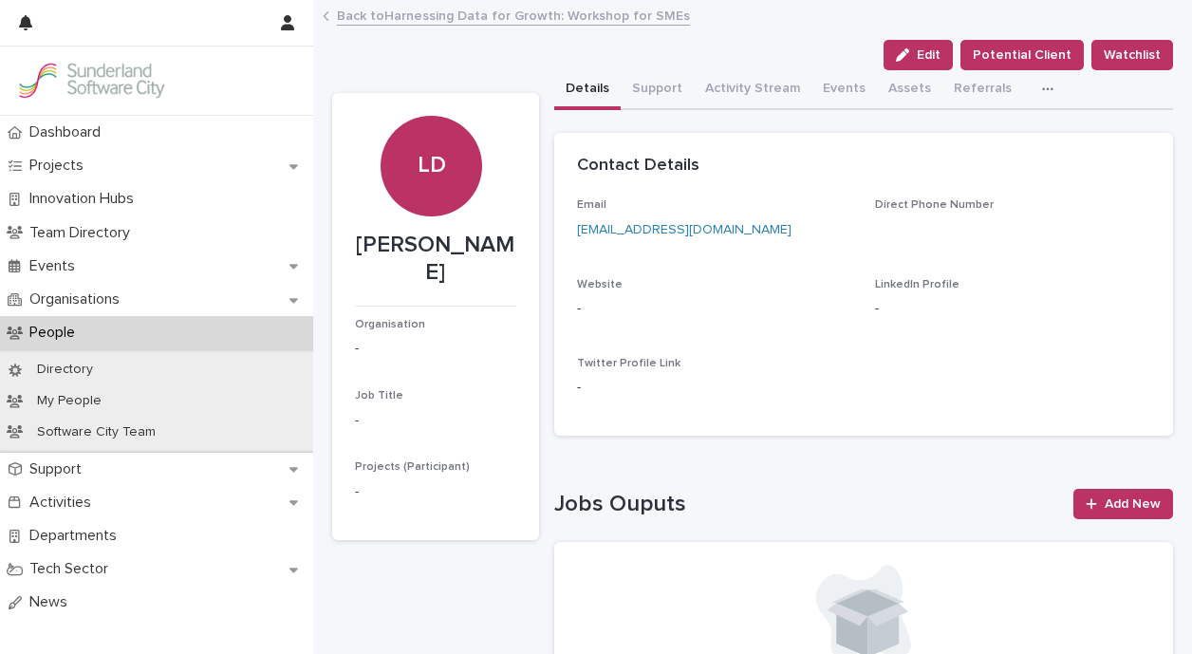
drag, startPoint x: 466, startPoint y: 276, endPoint x: 349, endPoint y: 247, distance: 120.4
click at [349, 247] on section "LD [PERSON_NAME] Organisation - Job Title - Projects (Participant) -" at bounding box center [435, 316] width 207 height 447
copy p "[PERSON_NAME]"
